Goal: Transaction & Acquisition: Purchase product/service

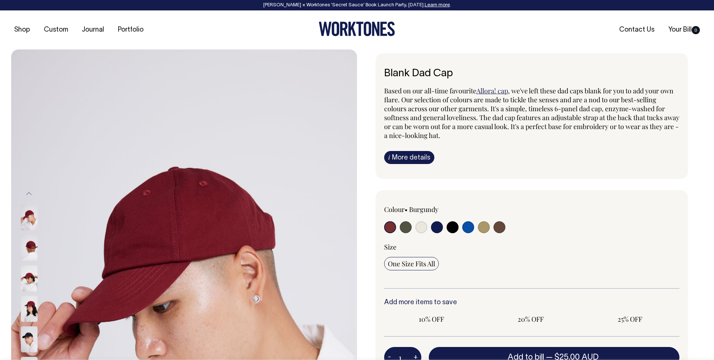
radio input "true"
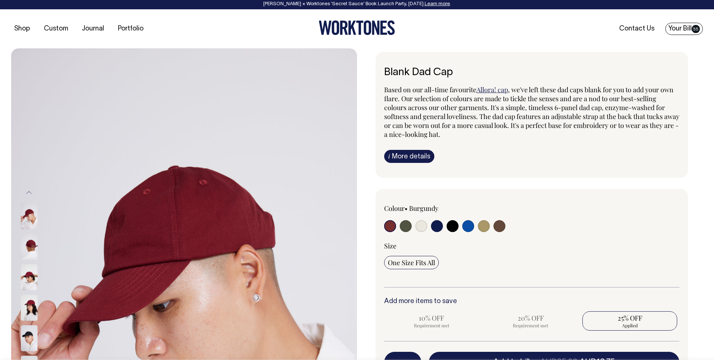
scroll to position [0, 0]
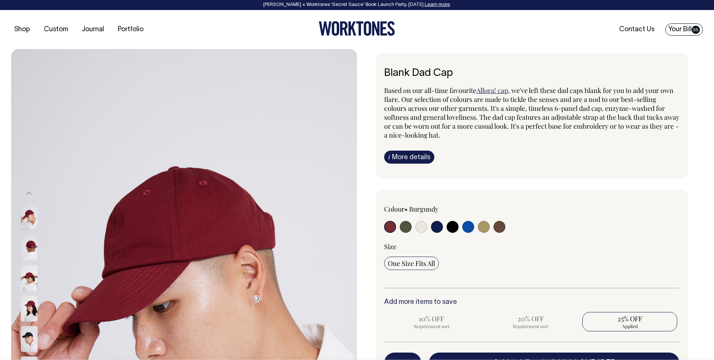
click at [677, 27] on link "Your Bill 55" at bounding box center [684, 29] width 38 height 12
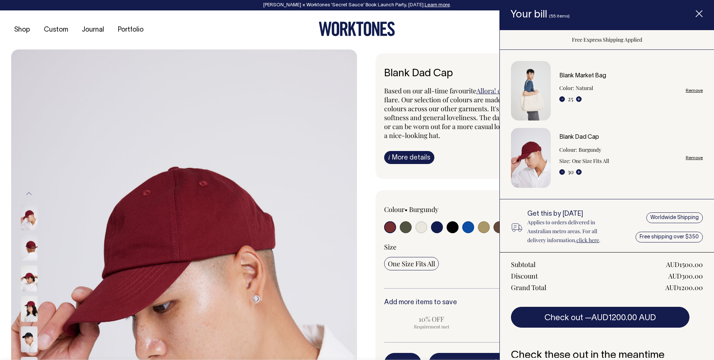
click at [688, 158] on link "Remove" at bounding box center [693, 157] width 17 height 5
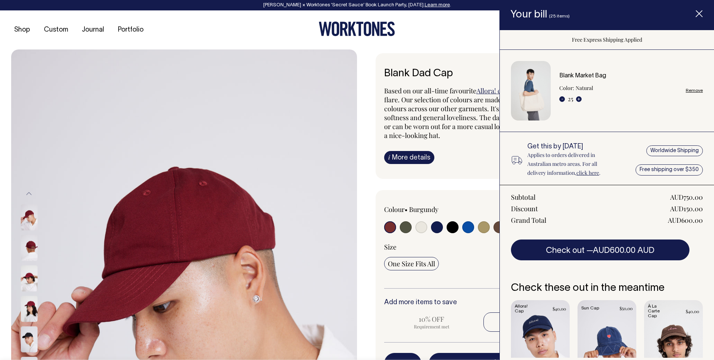
click at [690, 91] on link "Remove" at bounding box center [693, 90] width 17 height 5
radio input "false"
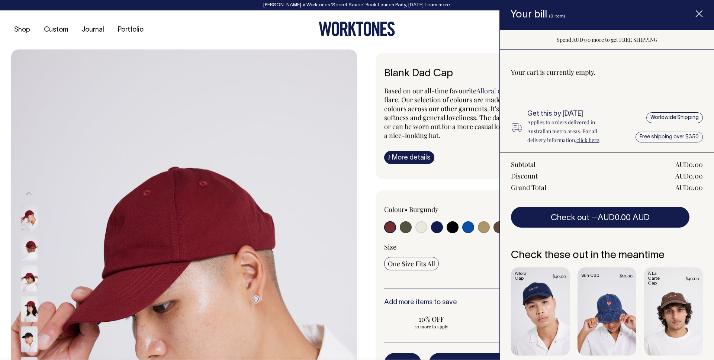
click at [457, 179] on div "Blank Dad Cap Based on our all-time favourite Allora! cap , we've left these da…" at bounding box center [530, 281] width 346 height 456
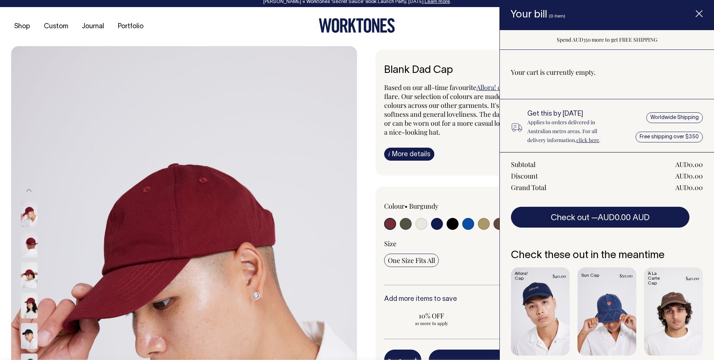
click at [702, 19] on span "Item added to your cart" at bounding box center [699, 15] width 30 height 32
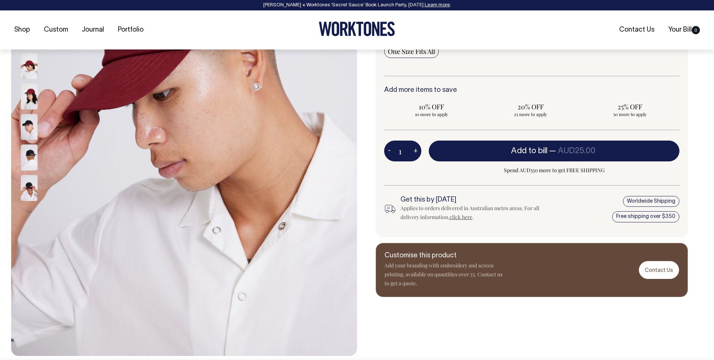
scroll to position [213, 0]
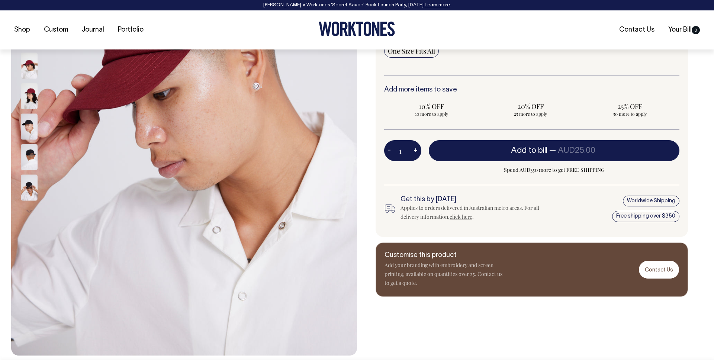
drag, startPoint x: 402, startPoint y: 152, endPoint x: 414, endPoint y: 152, distance: 12.6
click at [414, 152] on div "1 - +" at bounding box center [402, 150] width 37 height 21
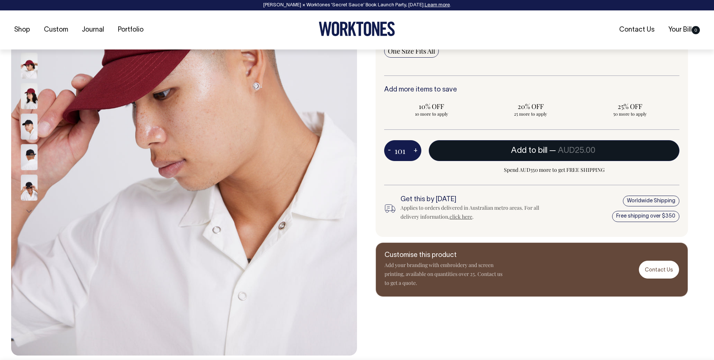
type input "101"
radio input "true"
type input "101"
click at [502, 147] on button "Add to bill — AUD25.00 AUD18.75" at bounding box center [553, 150] width 250 height 21
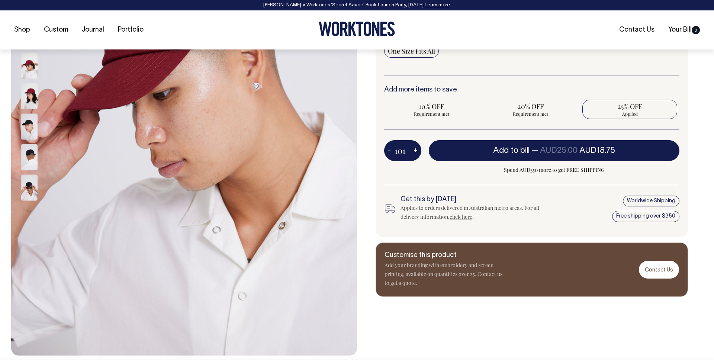
type input "1"
radio input "false"
type input "1"
radio input "true"
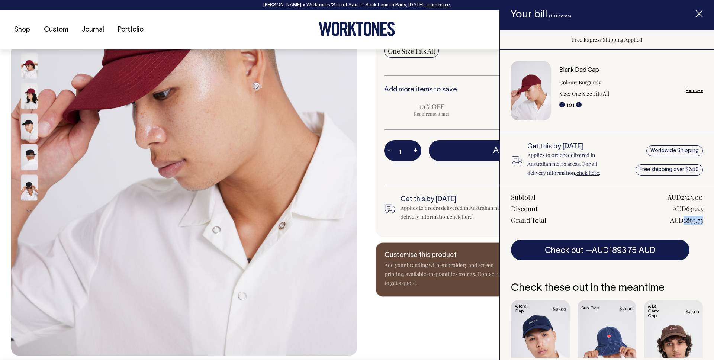
drag, startPoint x: 683, startPoint y: 220, endPoint x: 702, endPoint y: 219, distance: 18.6
click at [702, 219] on div "AUD1893.75" at bounding box center [686, 220] width 33 height 9
copy div "1893.75"
click at [563, 104] on button "-" at bounding box center [562, 105] width 6 height 6
type input "100"
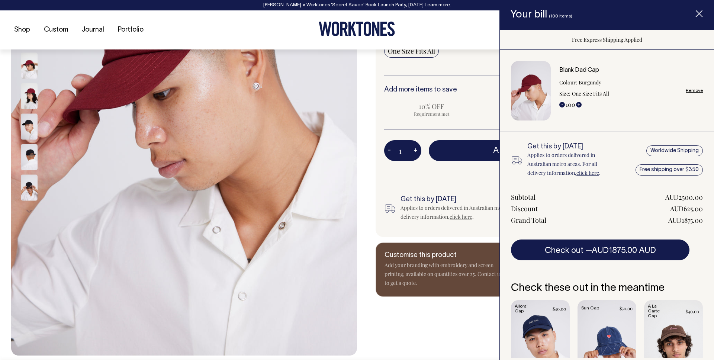
drag, startPoint x: 583, startPoint y: 190, endPoint x: 607, endPoint y: 198, distance: 25.4
click at [583, 190] on div "Subtotal AUD2500.00 Discount AUD625.00 Grand Total AUD1875.00 Check out — AUD18…" at bounding box center [606, 222] width 214 height 75
drag, startPoint x: 680, startPoint y: 219, endPoint x: 702, endPoint y: 219, distance: 21.6
click at [702, 220] on div "AUD1875.00" at bounding box center [685, 220] width 35 height 9
copy div "1875.00"
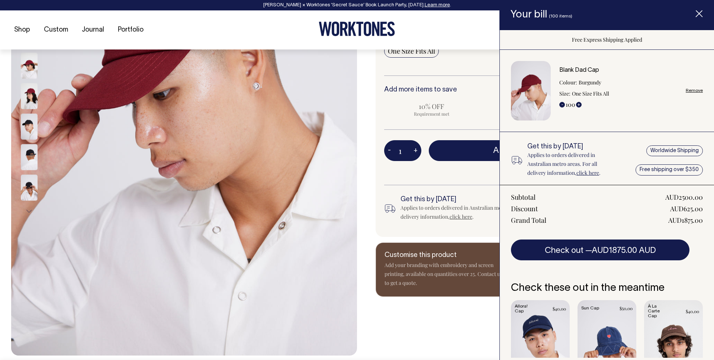
click at [693, 87] on div "Blank Dad Cap Colour: Burgundy Size: One Size Fits All - 100 + Remove" at bounding box center [630, 90] width 143 height 47
click at [692, 91] on link "Remove" at bounding box center [693, 90] width 17 height 5
radio input "false"
